Goal: Information Seeking & Learning: Learn about a topic

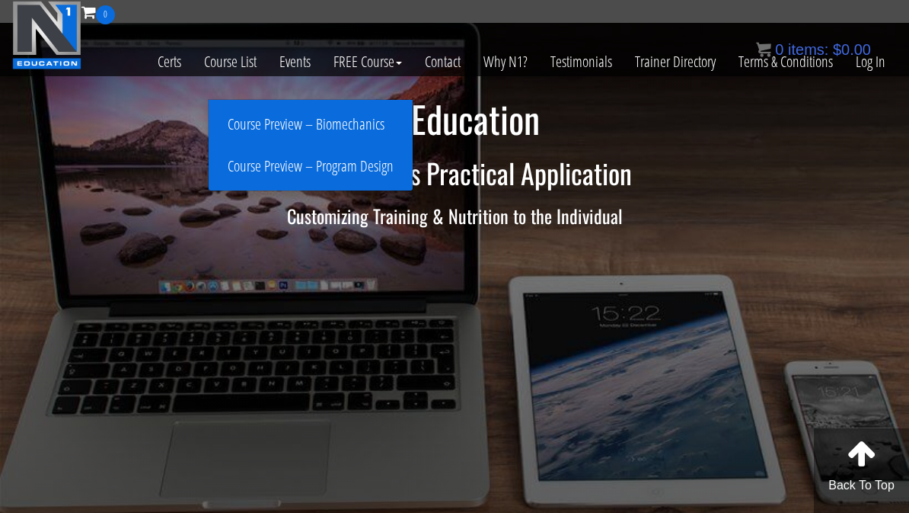
click at [160, 66] on link "Certs" at bounding box center [169, 61] width 46 height 75
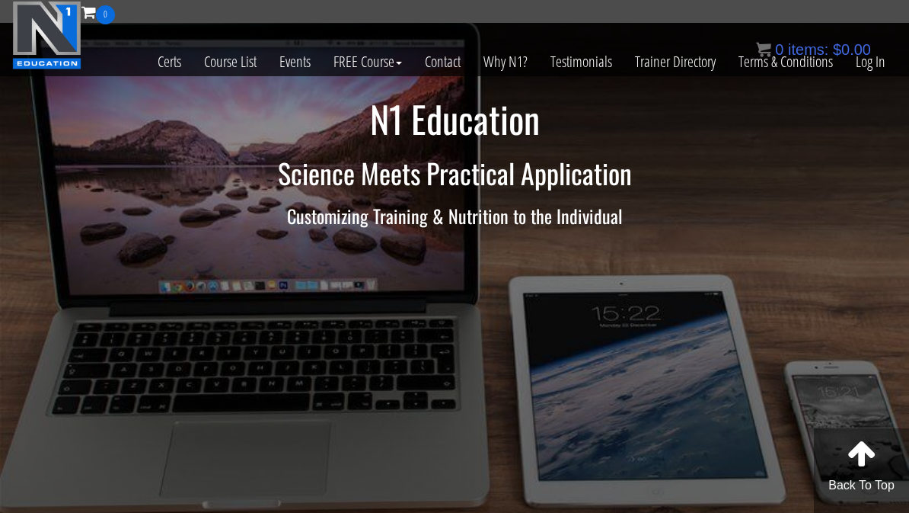
click at [158, 72] on link "Certs" at bounding box center [169, 61] width 46 height 75
click at [166, 56] on link "Certs" at bounding box center [169, 61] width 46 height 75
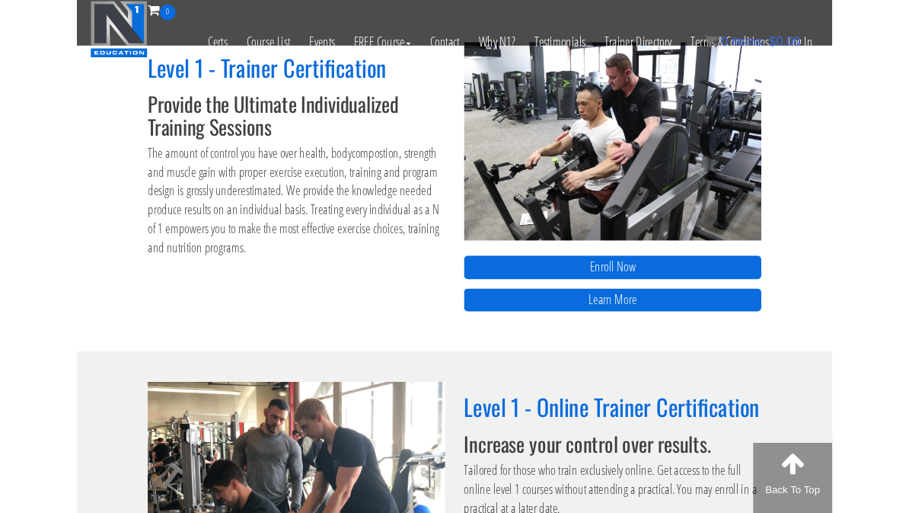
scroll to position [639, 0]
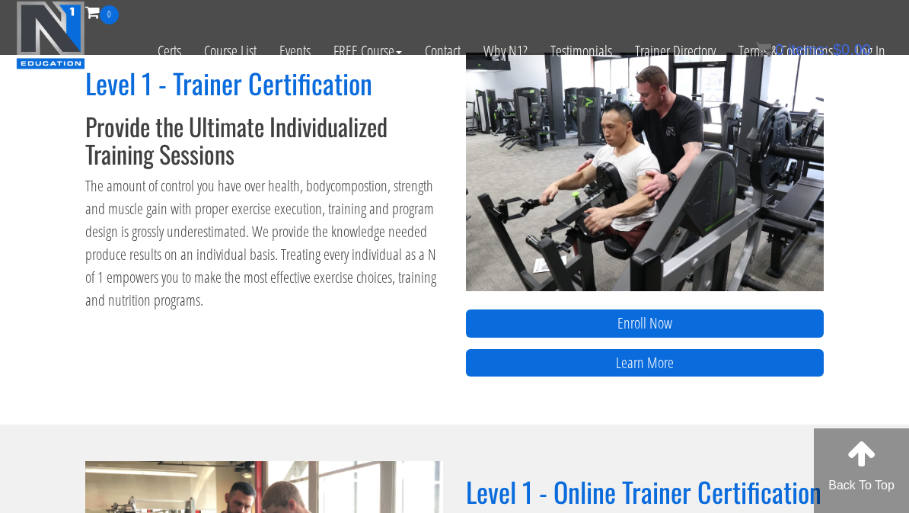
click at [649, 362] on link "Learn More" at bounding box center [645, 363] width 358 height 28
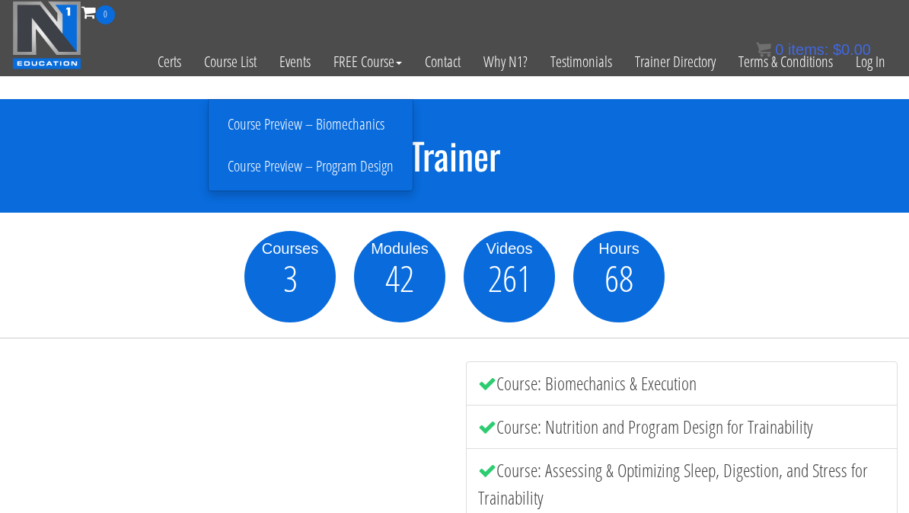
click at [353, 168] on link "Course Preview – Program Design" at bounding box center [311, 166] width 197 height 27
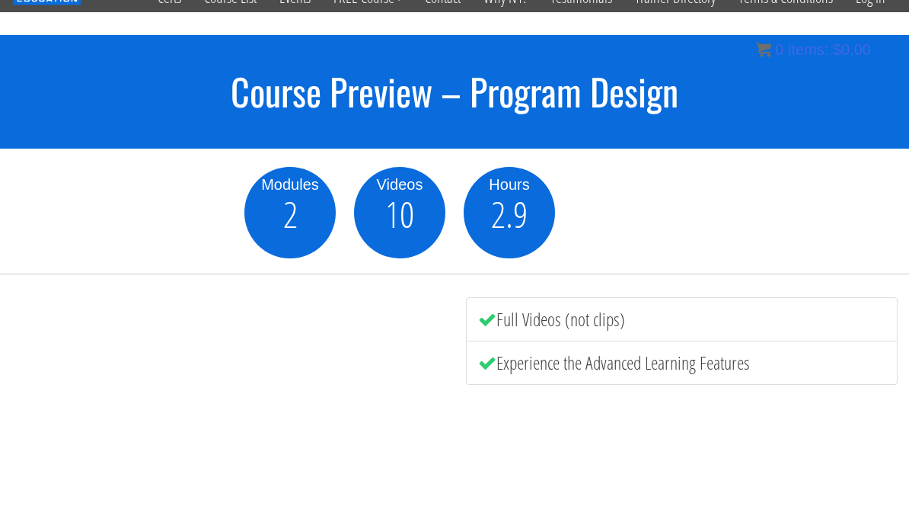
scroll to position [63, 0]
